Goal: Task Accomplishment & Management: Use online tool/utility

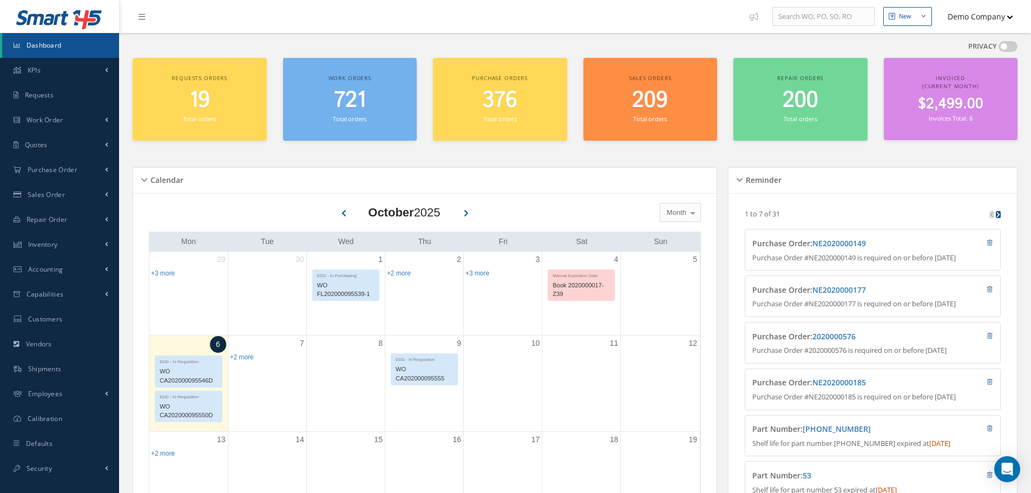
click at [1000, 18] on button "Demo Company" at bounding box center [975, 16] width 76 height 21
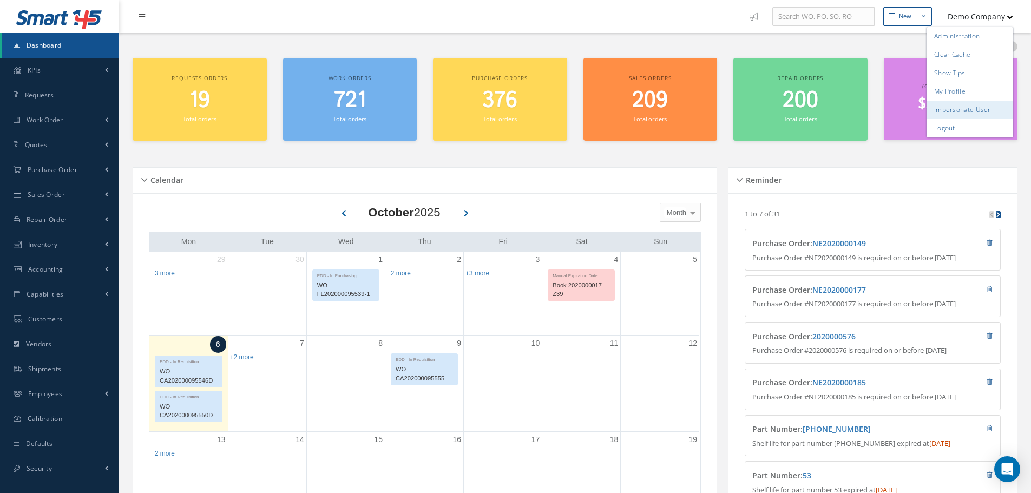
click at [986, 108] on link "Impersonate User" at bounding box center [970, 110] width 87 height 18
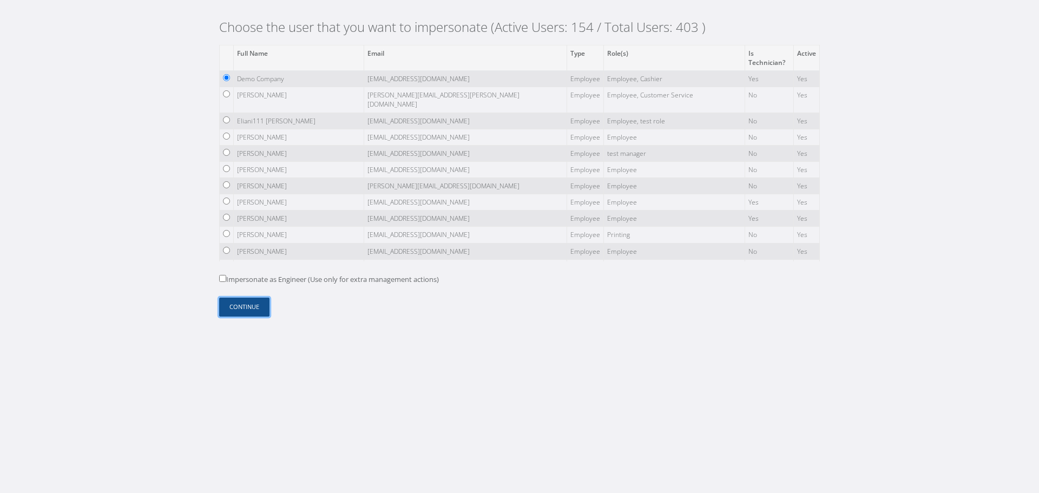
click at [239, 303] on button "Continue" at bounding box center [244, 307] width 50 height 19
